Goal: Communication & Community: Participate in discussion

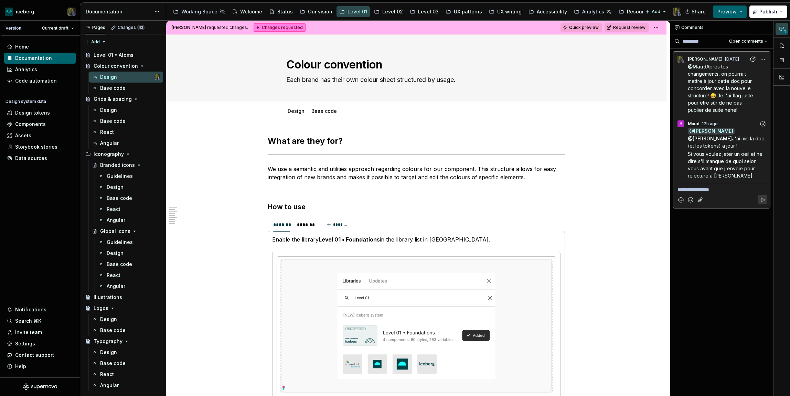
click at [591, 25] on span "Quick preview" at bounding box center [584, 28] width 30 height 6
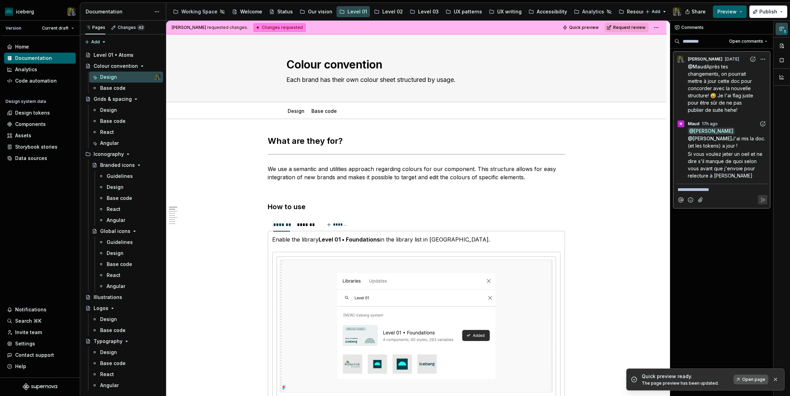
click at [755, 380] on span "Open page" at bounding box center [754, 380] width 23 height 6
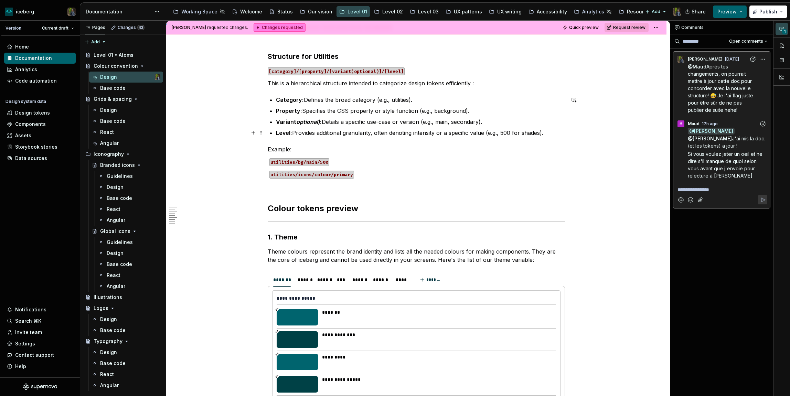
scroll to position [636, 0]
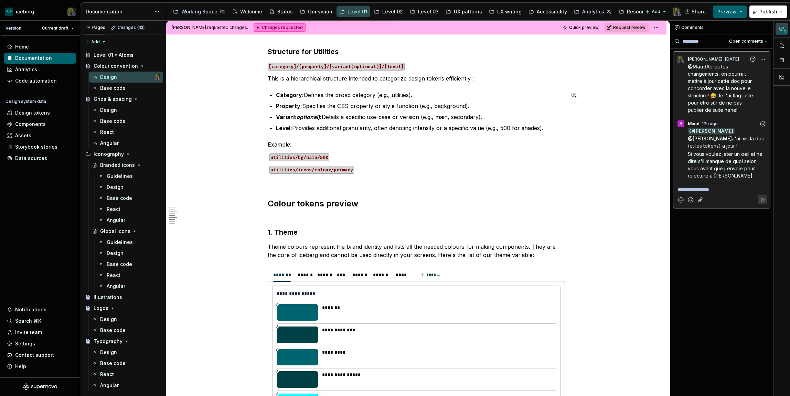
type textarea "*"
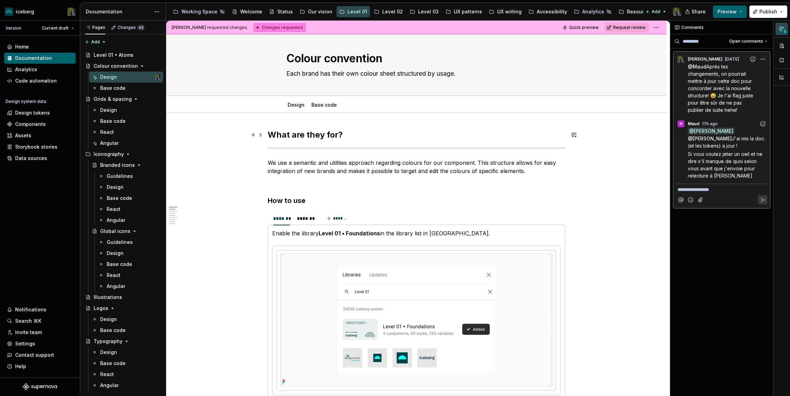
scroll to position [0, 0]
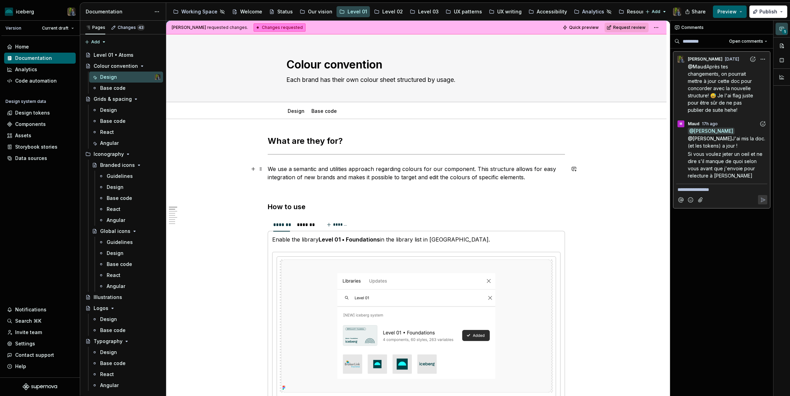
click at [327, 172] on p "We use a semantic and utilities approach regarding colours for our component. T…" at bounding box center [416, 173] width 297 height 17
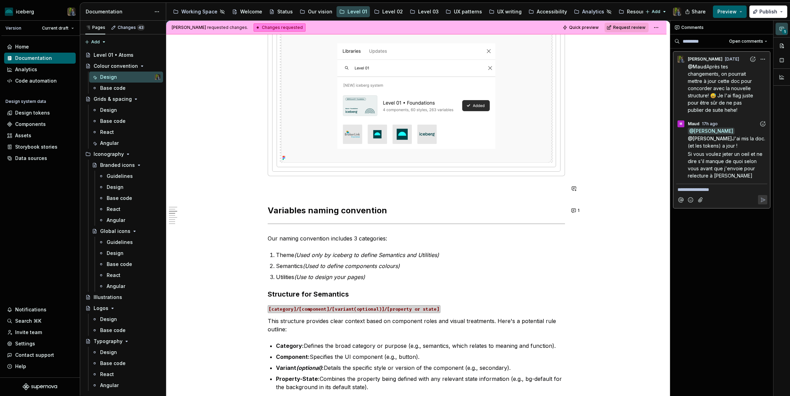
scroll to position [231, 0]
click at [449, 307] on p "[category]/[component]/[variant(optional)]/[property or state]" at bounding box center [416, 308] width 297 height 8
click at [355, 293] on h3 "Structure for Semantics" at bounding box center [416, 294] width 297 height 10
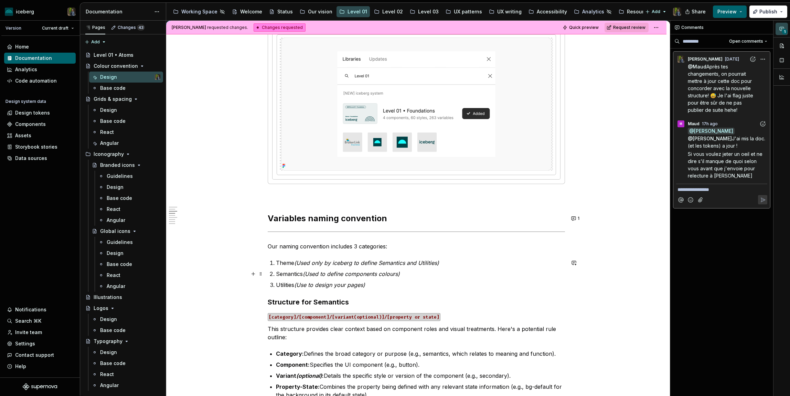
scroll to position [223, 0]
click at [574, 218] on button "1" at bounding box center [575, 217] width 13 height 10
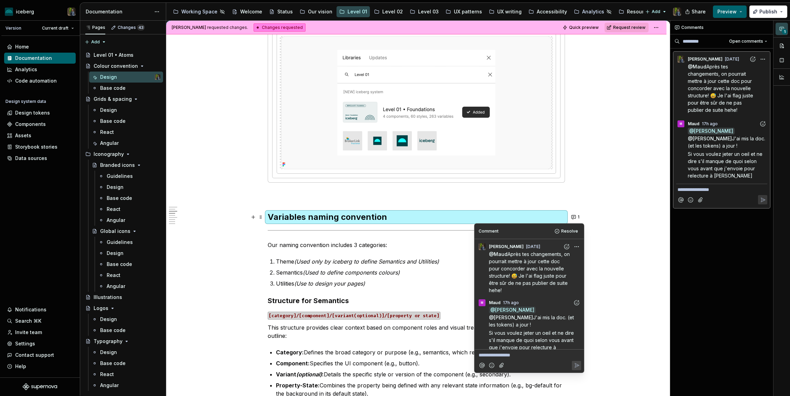
click at [509, 353] on p "**********" at bounding box center [529, 355] width 101 height 7
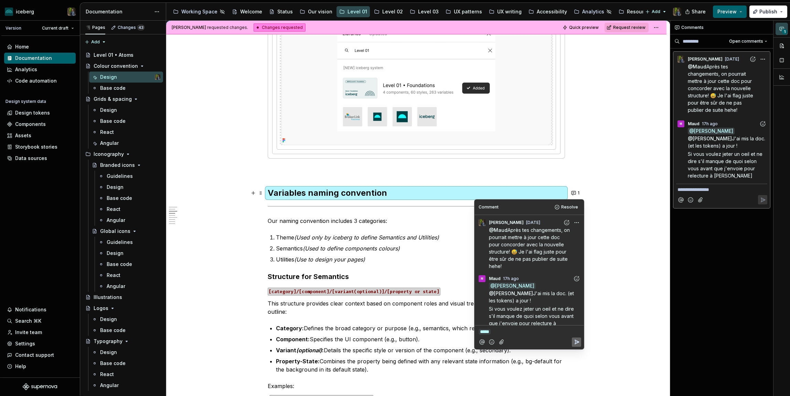
scroll to position [248, 0]
click at [575, 328] on p "﻿ * **** ﻿ Coucou! Perfff, c'est super! 🤩" at bounding box center [529, 331] width 101 height 8
click at [572, 328] on p "﻿ * **** ﻿ Coucou! Perfff, c'est super! 🤩" at bounding box center [529, 331] width 101 height 8
click at [577, 329] on p "﻿ * **** ﻿ Coucou! Perfff, c'est super! 🤩" at bounding box center [529, 331] width 101 height 8
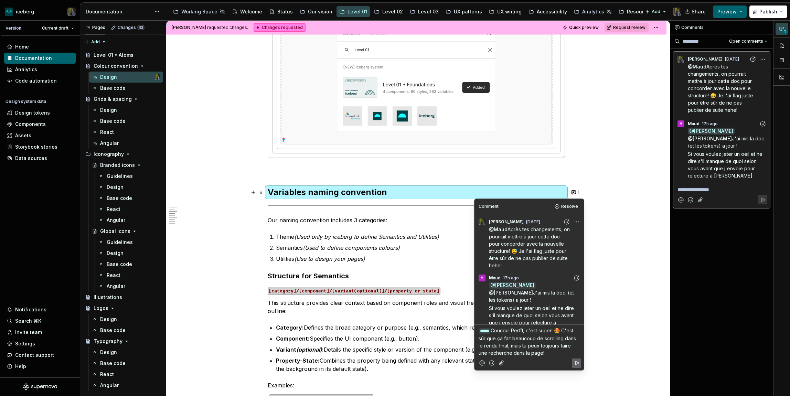
click at [577, 361] on icon "Reply" at bounding box center [577, 363] width 4 height 4
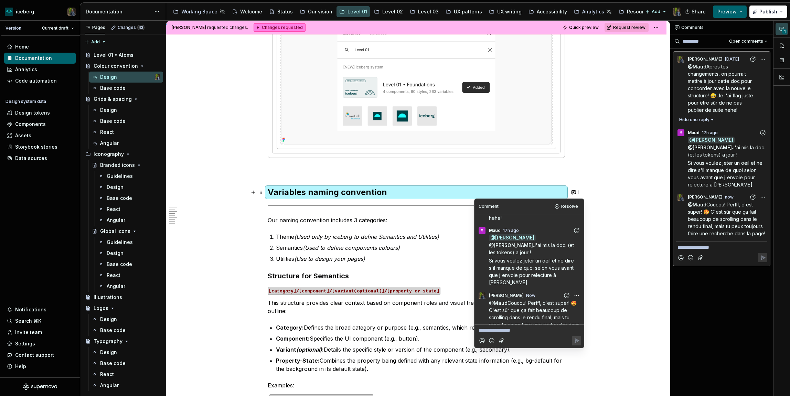
click at [575, 280] on html "iceberg Version Current draft Home Documentation Analytics Code automation Desi…" at bounding box center [395, 198] width 790 height 396
click at [474, 305] on html "iceberg Version Current draft Home Documentation Analytics Code automation Desi…" at bounding box center [395, 198] width 790 height 396
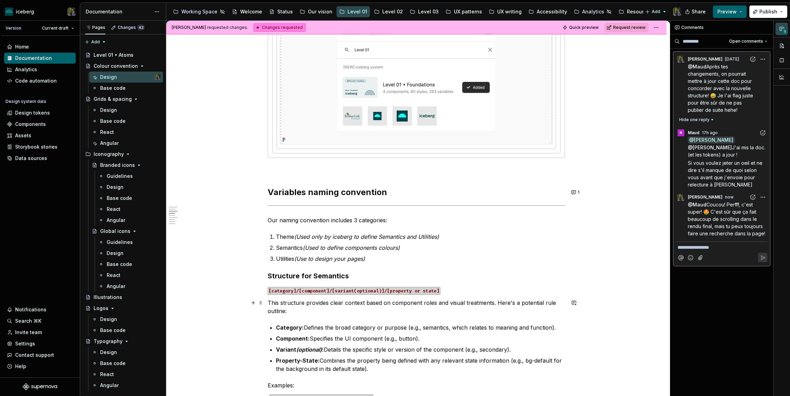
click at [467, 305] on p "This structure provides clear context based on component roles and visual treat…" at bounding box center [416, 307] width 297 height 17
click at [577, 193] on button "1" at bounding box center [575, 193] width 13 height 10
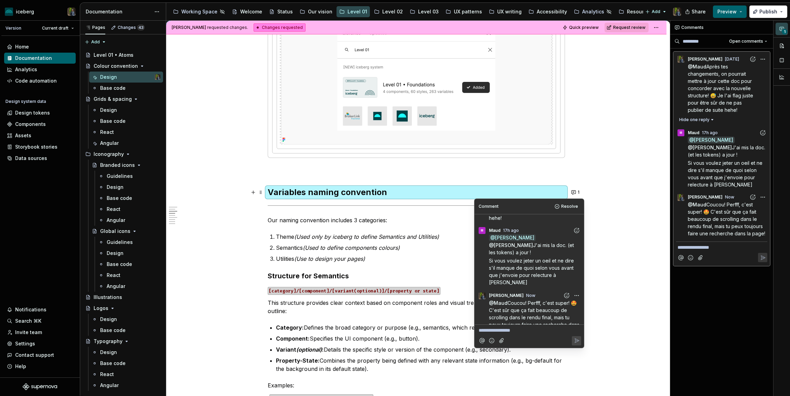
click at [577, 278] on html "iceberg Version Current draft Home Documentation Analytics Code automation Desi…" at bounding box center [395, 198] width 790 height 396
click at [565, 293] on span "Edit comment" at bounding box center [555, 294] width 32 height 7
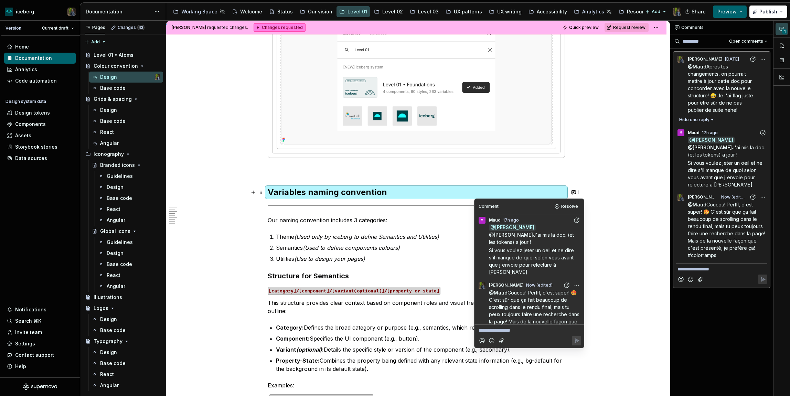
scroll to position [62, 0]
click at [284, 172] on p at bounding box center [416, 170] width 297 height 8
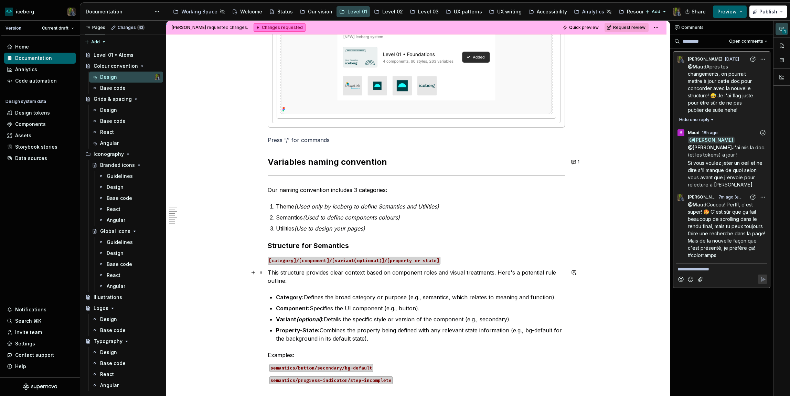
scroll to position [279, 0]
type textarea "*"
